Goal: Submit feedback/report problem

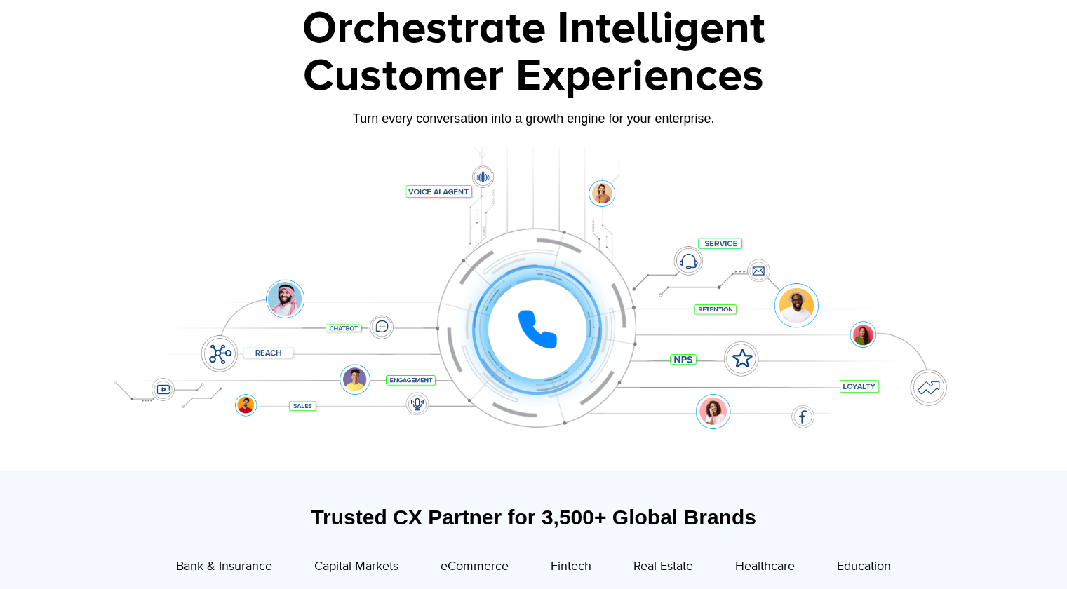
scroll to position [220, 0]
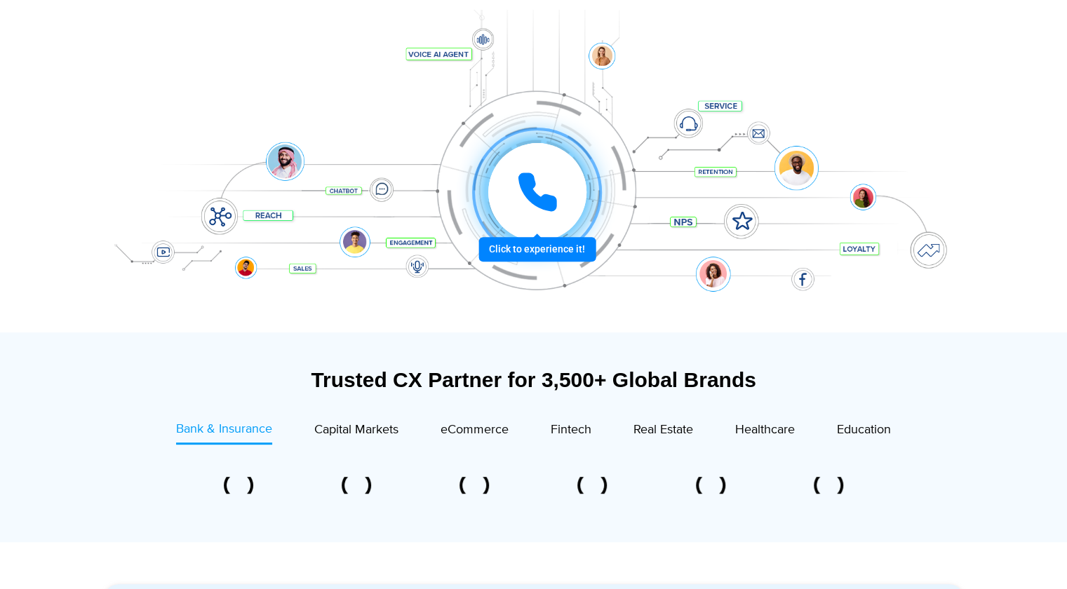
click at [552, 218] on div at bounding box center [537, 192] width 98 height 98
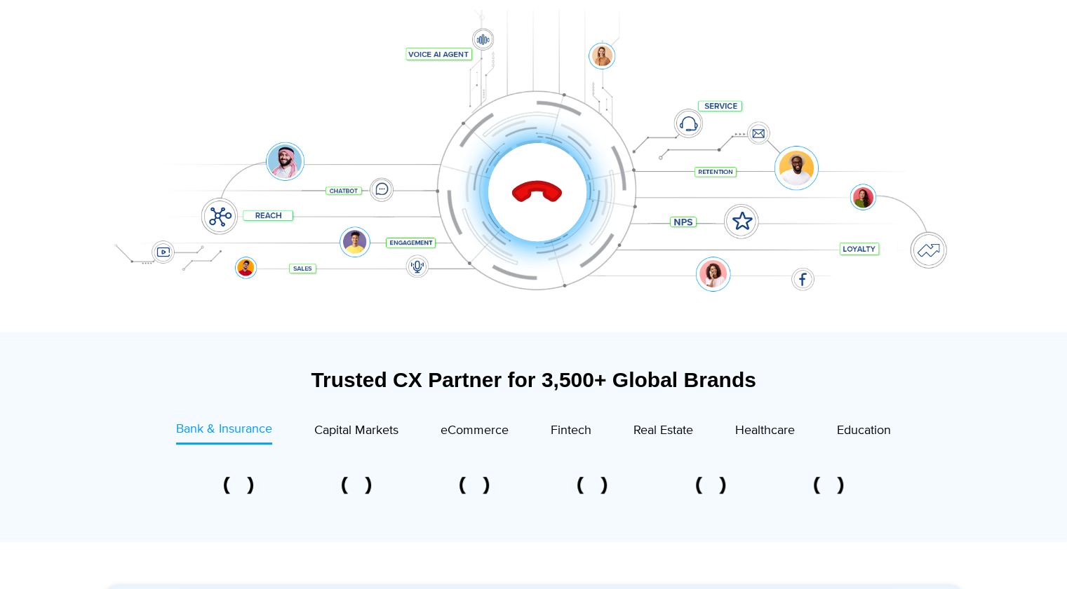
click at [552, 218] on div at bounding box center [537, 192] width 139 height 139
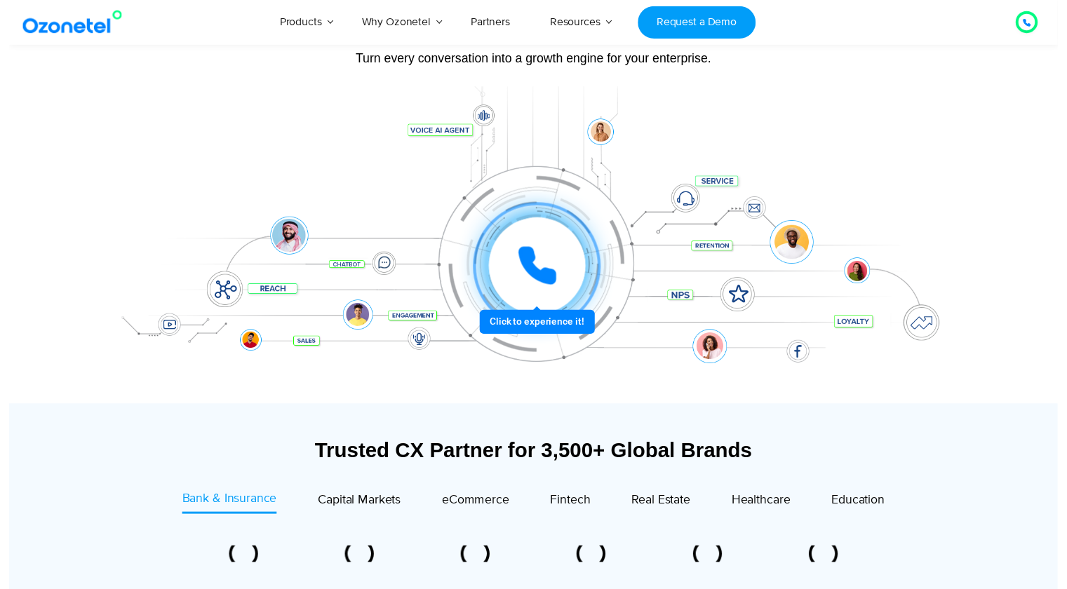
scroll to position [149, 0]
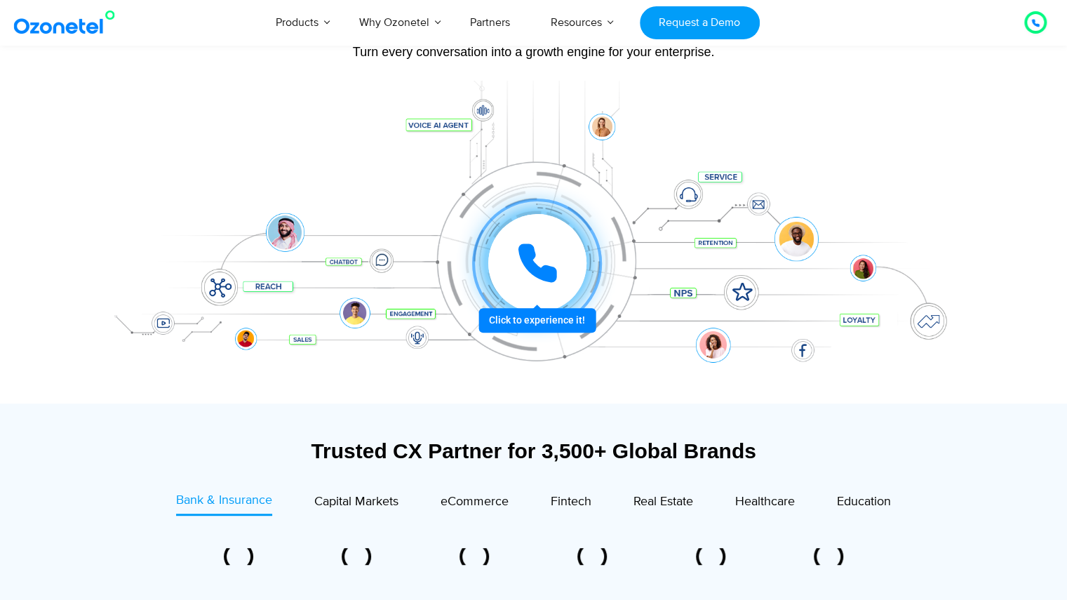
click at [532, 288] on div at bounding box center [537, 263] width 98 height 98
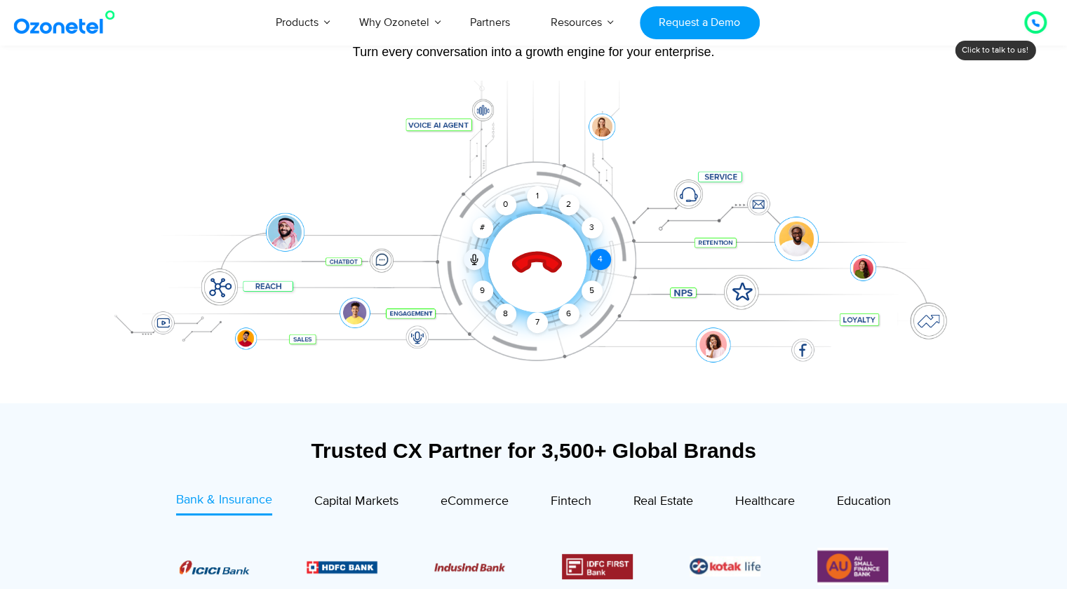
click at [596, 255] on div "4" at bounding box center [600, 259] width 21 height 21
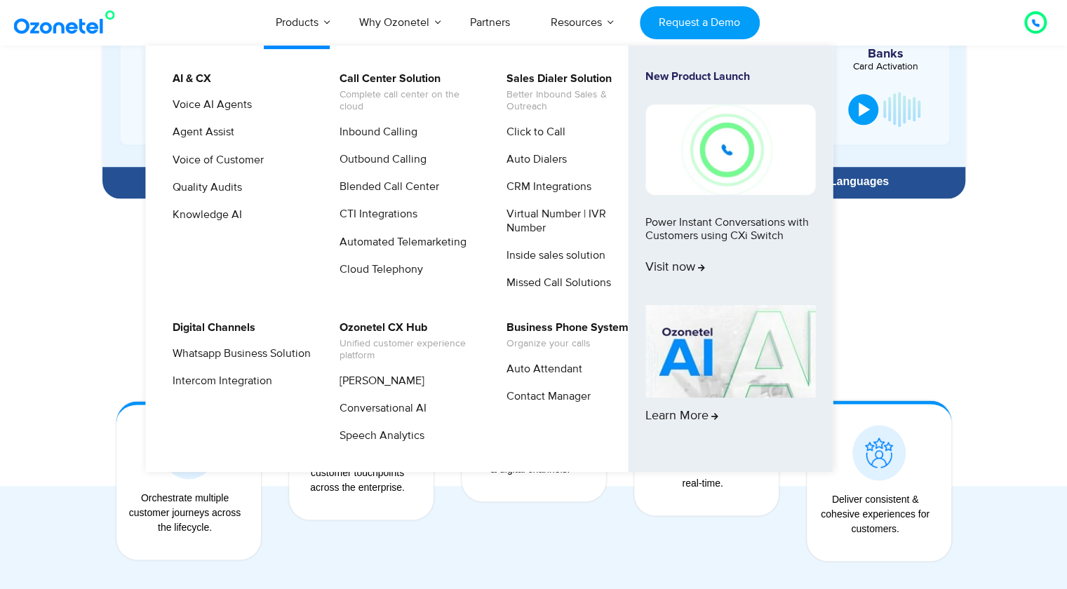
scroll to position [1055, 0]
